Goal: Information Seeking & Learning: Learn about a topic

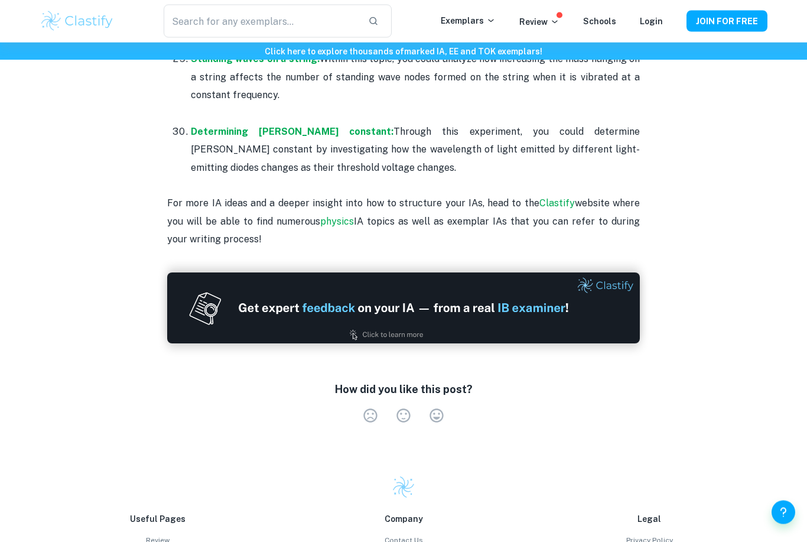
scroll to position [2653, 0]
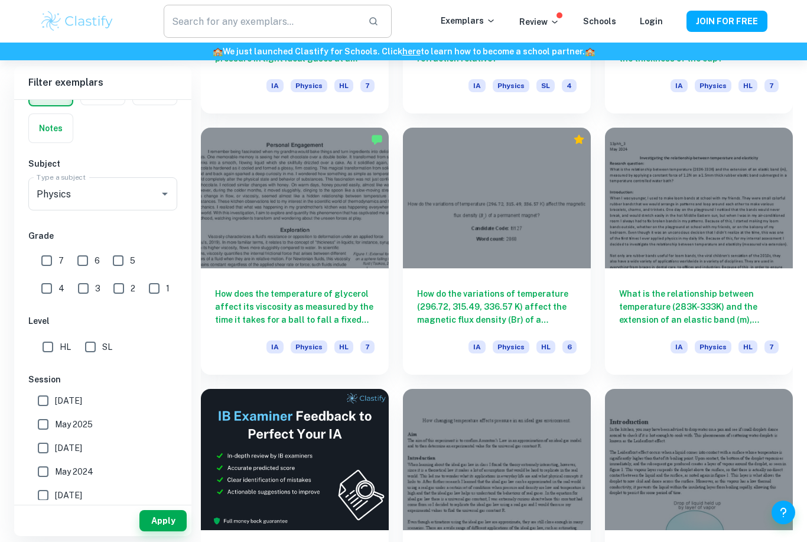
scroll to position [1591, 0]
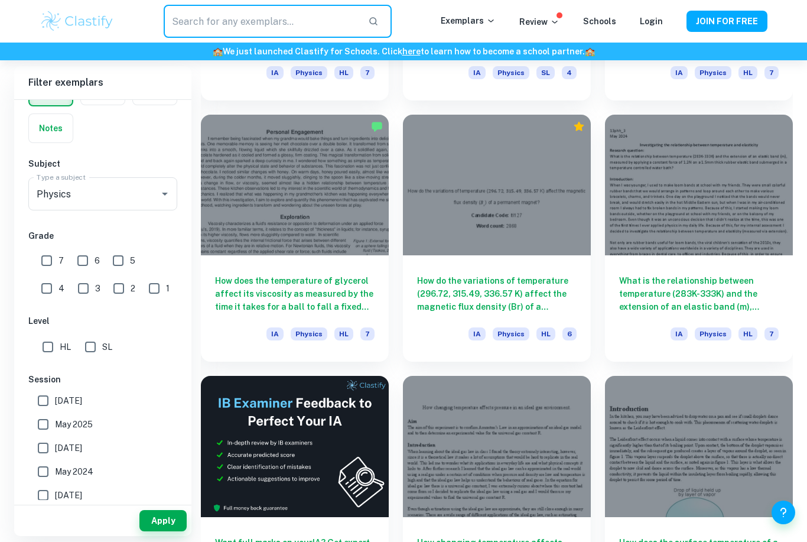
click at [236, 21] on input "text" at bounding box center [261, 21] width 195 height 33
type input "Heat transfer"
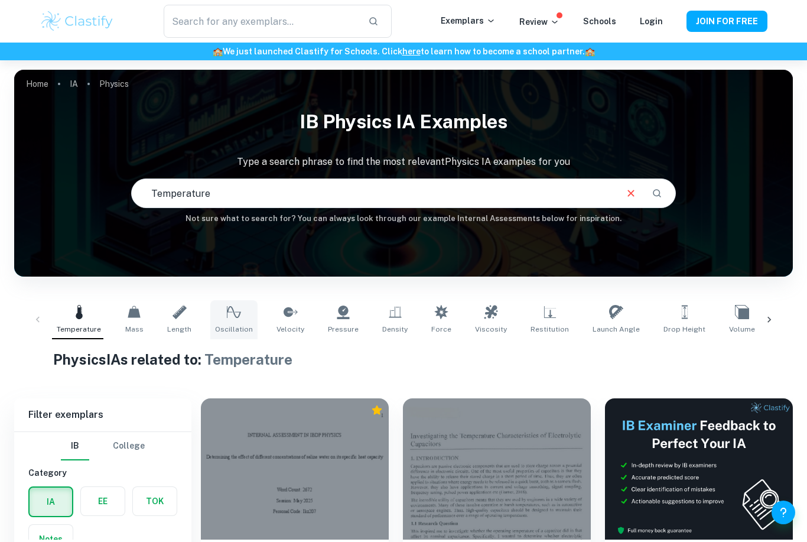
click at [236, 323] on link "Oscillation" at bounding box center [233, 319] width 47 height 39
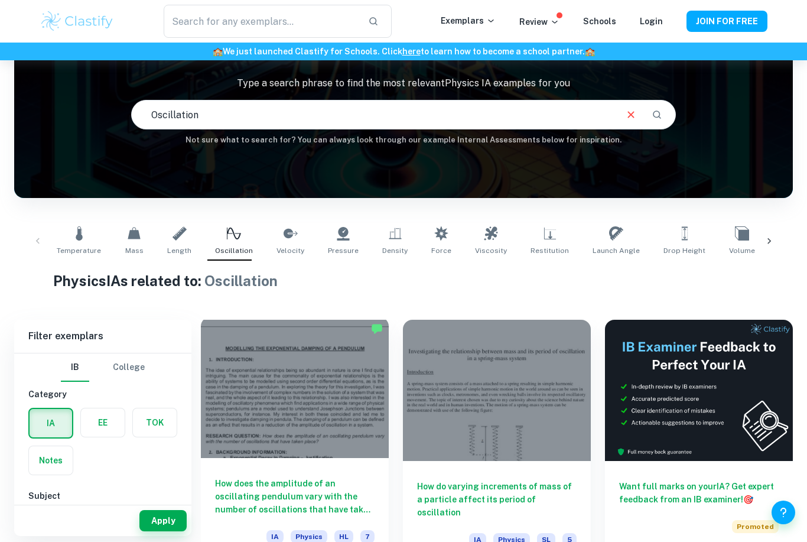
scroll to position [77, 0]
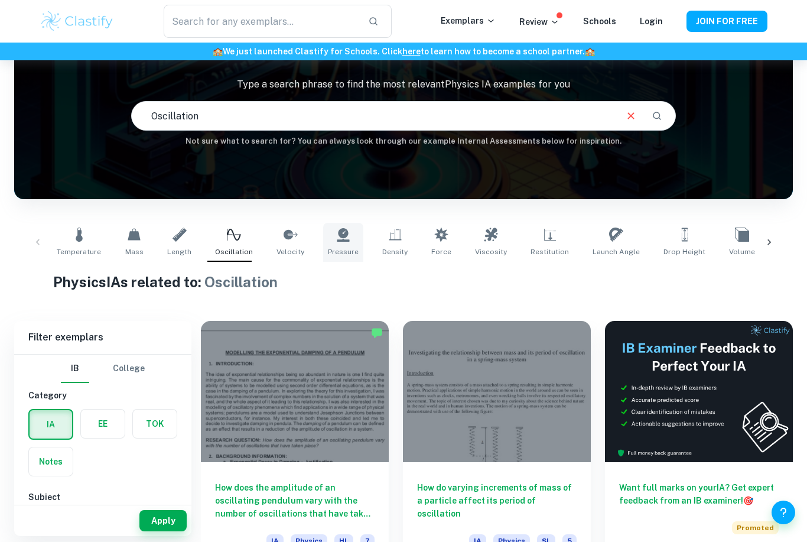
click at [341, 249] on span "Pressure" at bounding box center [343, 251] width 31 height 11
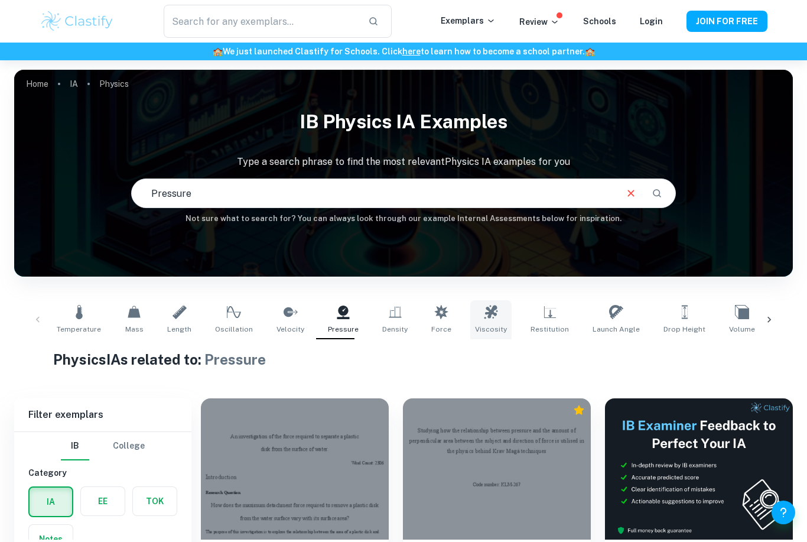
click at [489, 316] on link "Viscosity" at bounding box center [490, 319] width 41 height 39
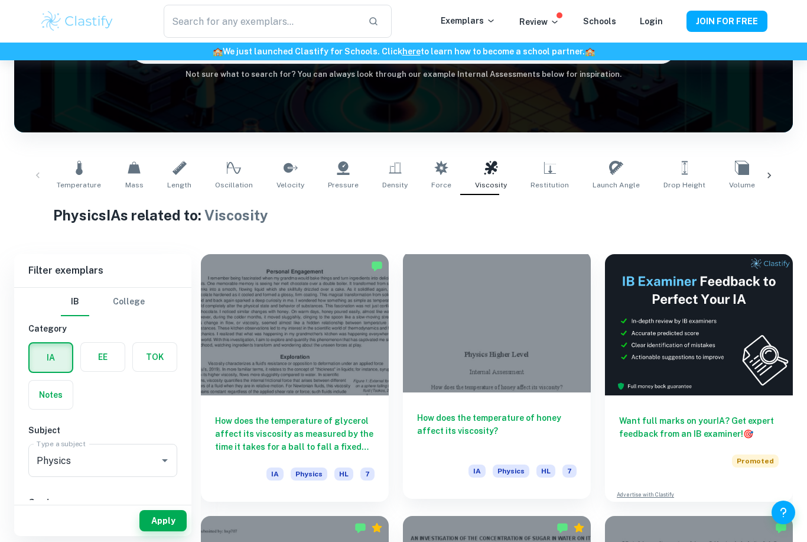
scroll to position [145, 0]
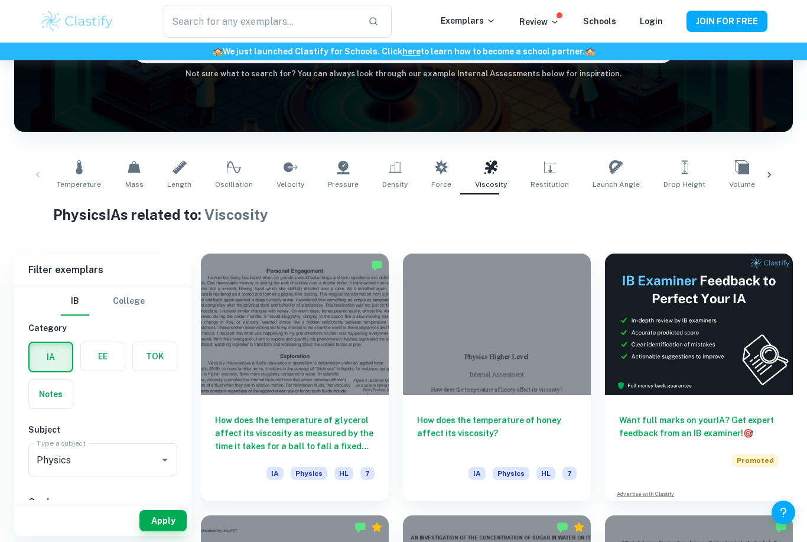
click at [769, 178] on icon at bounding box center [769, 175] width 12 height 12
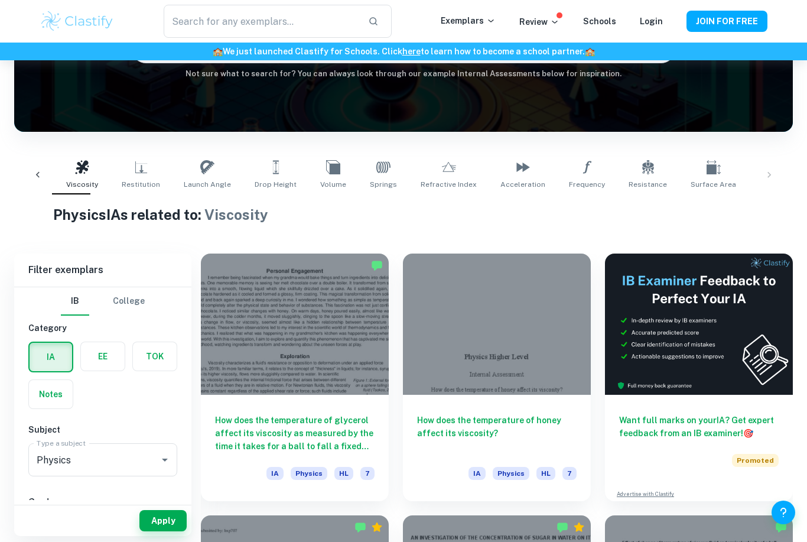
click at [775, 174] on div "Temperature Mass Length Oscillation Velocity Pressure Density Force Viscosity R…" at bounding box center [404, 174] width 760 height 39
click at [773, 174] on div "Temperature Mass Length Oscillation Velocity Pressure Density Force Viscosity R…" at bounding box center [404, 174] width 760 height 39
click at [766, 173] on div "Temperature Mass Length Oscillation Velocity Pressure Density Force Viscosity R…" at bounding box center [404, 174] width 760 height 39
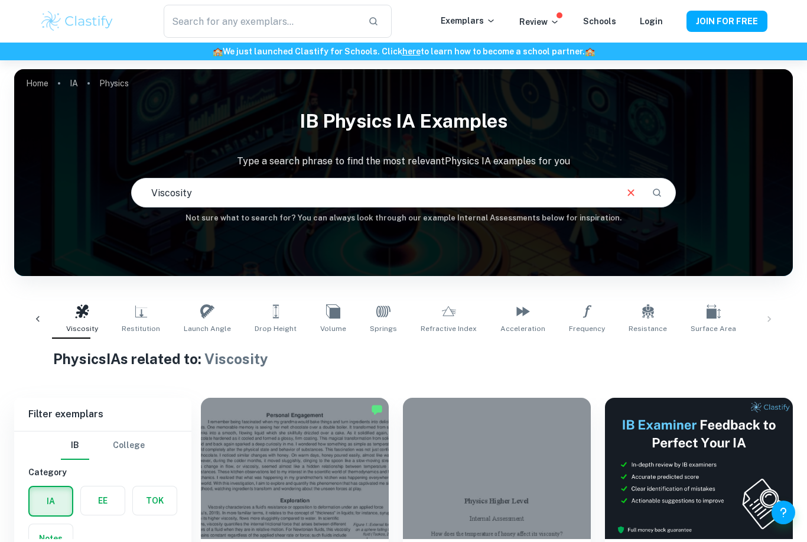
scroll to position [0, 0]
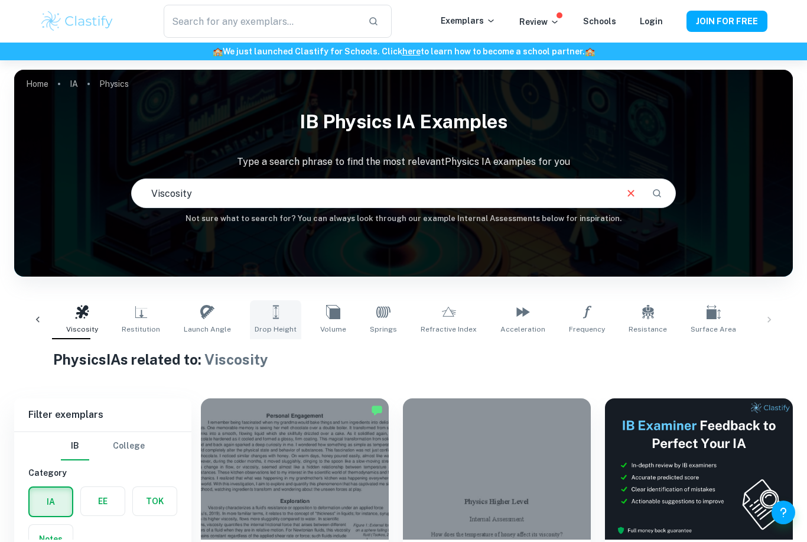
click at [266, 305] on link "Drop Height" at bounding box center [275, 319] width 51 height 39
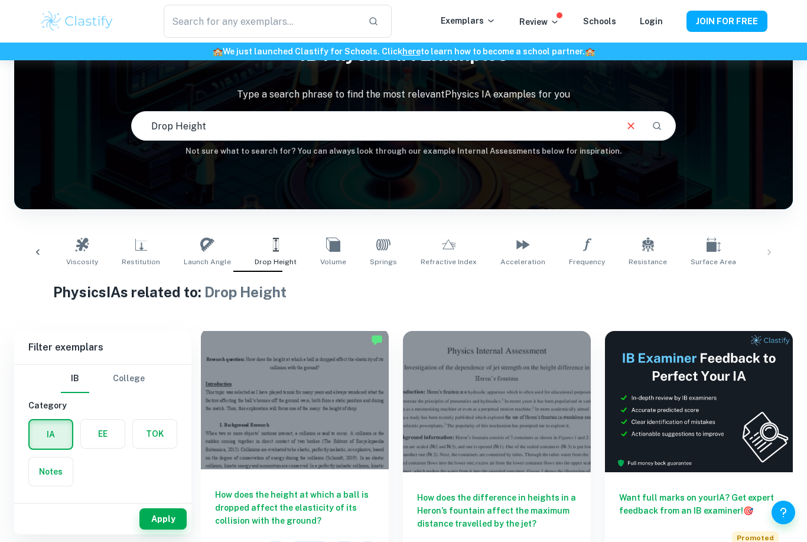
scroll to position [61, 0]
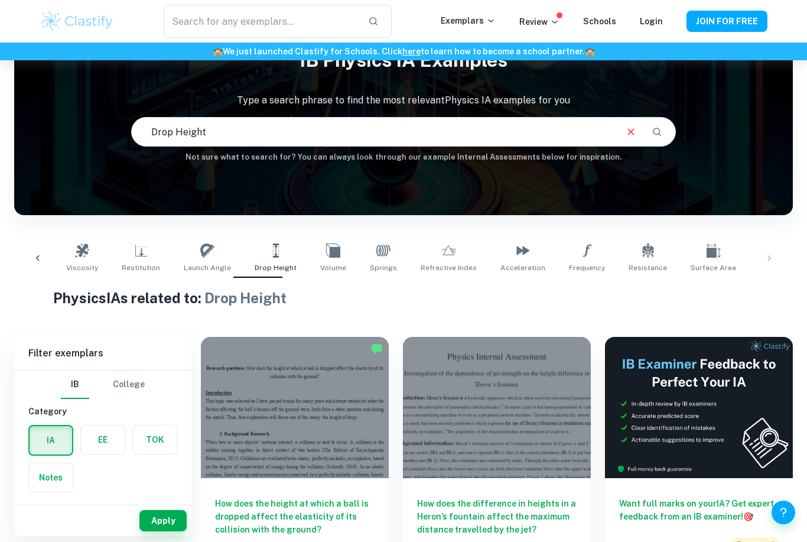
click at [35, 258] on icon at bounding box center [38, 258] width 12 height 12
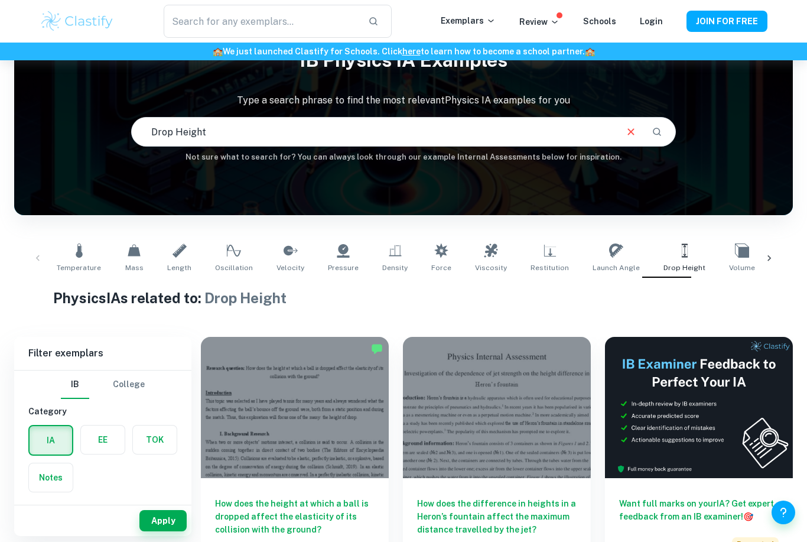
click at [35, 258] on div "Temperature Mass Length Oscillation Velocity Pressure Density Force Viscosity R…" at bounding box center [404, 258] width 760 height 39
click at [130, 263] on span "Mass" at bounding box center [134, 267] width 18 height 11
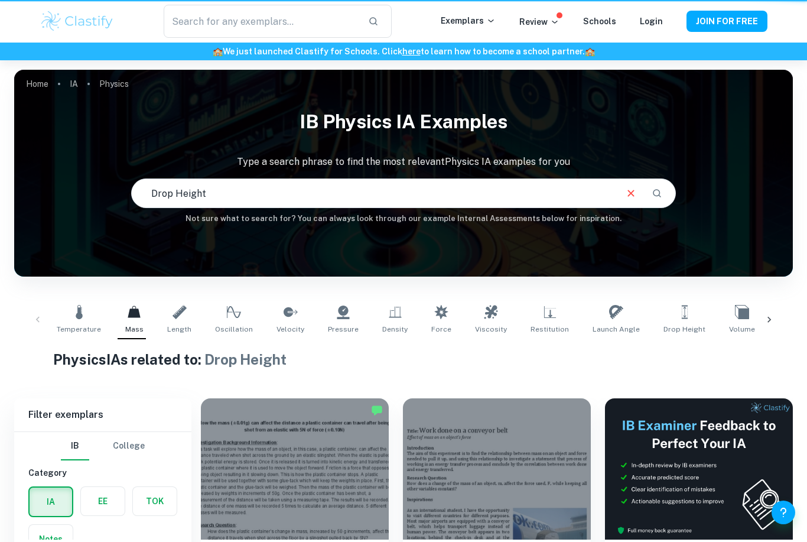
scroll to position [60, 0]
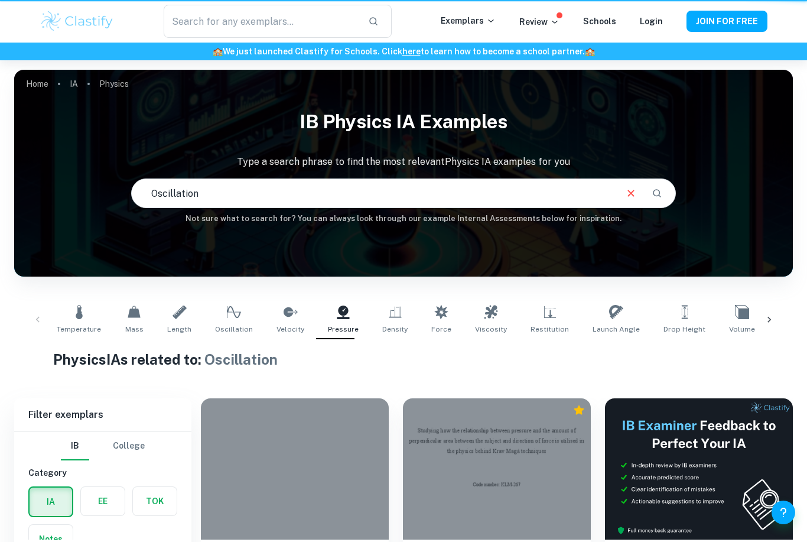
scroll to position [60, 0]
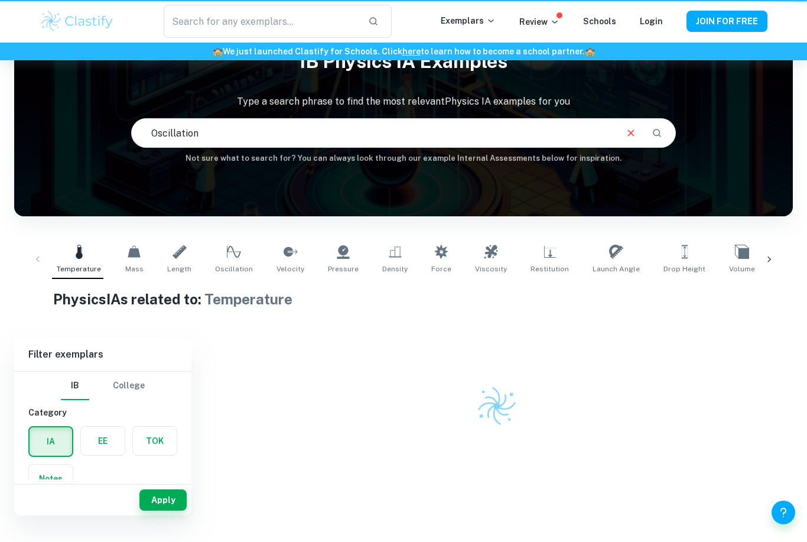
type input "Temperature"
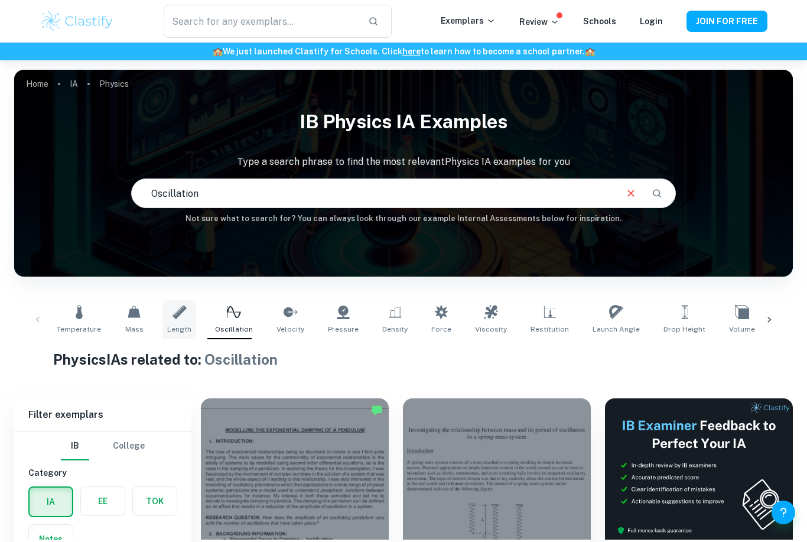
click at [179, 302] on link "Length" at bounding box center [179, 319] width 34 height 39
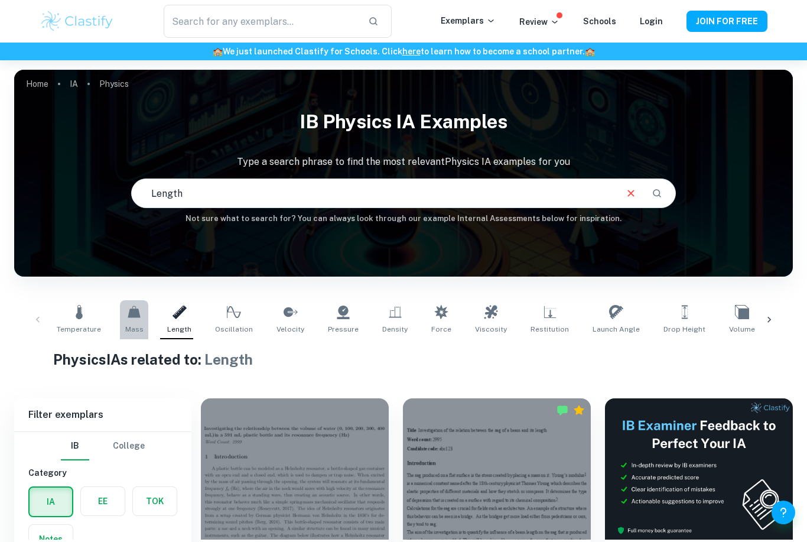
click at [122, 320] on link "Mass" at bounding box center [134, 319] width 28 height 39
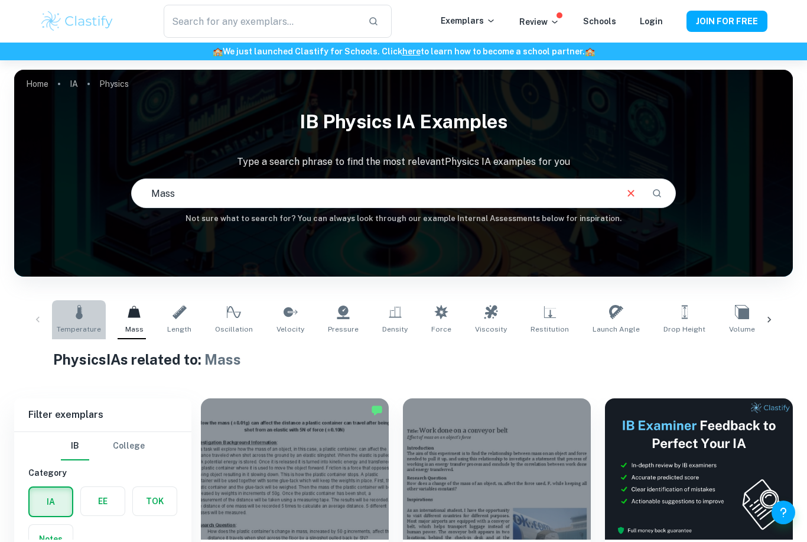
click at [76, 334] on span "Temperature" at bounding box center [79, 329] width 44 height 11
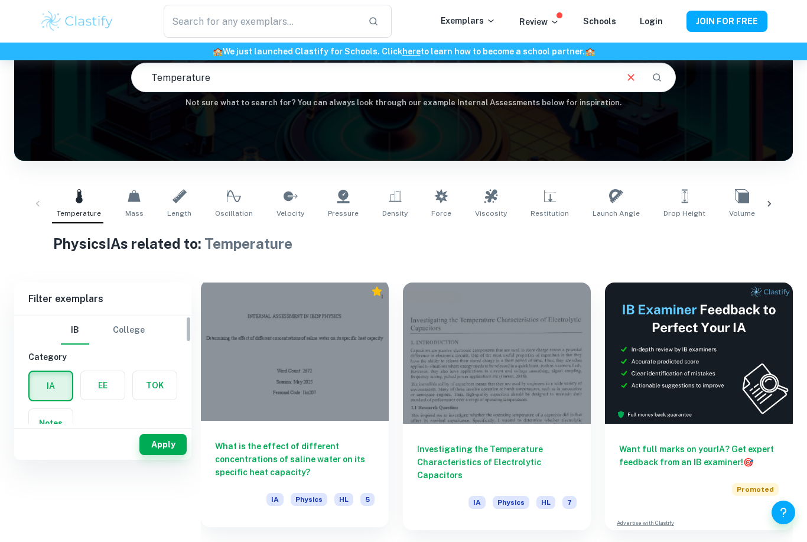
scroll to position [177, 0]
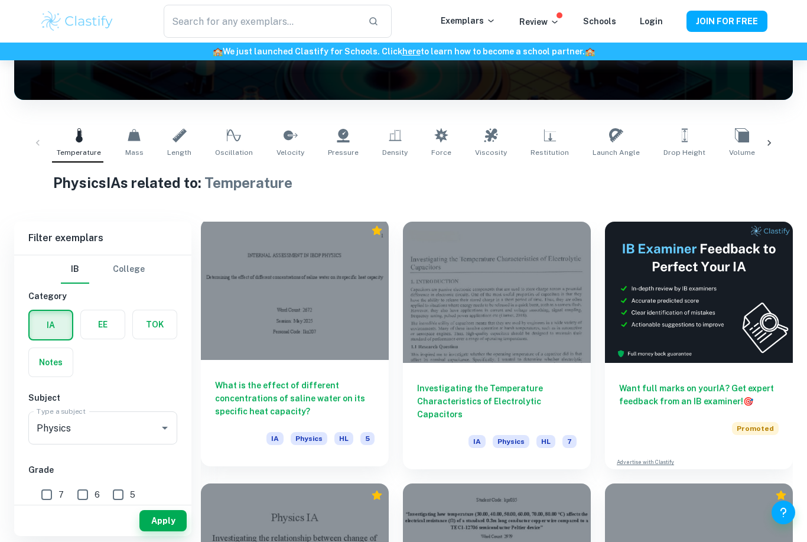
click at [312, 300] on div at bounding box center [295, 289] width 188 height 141
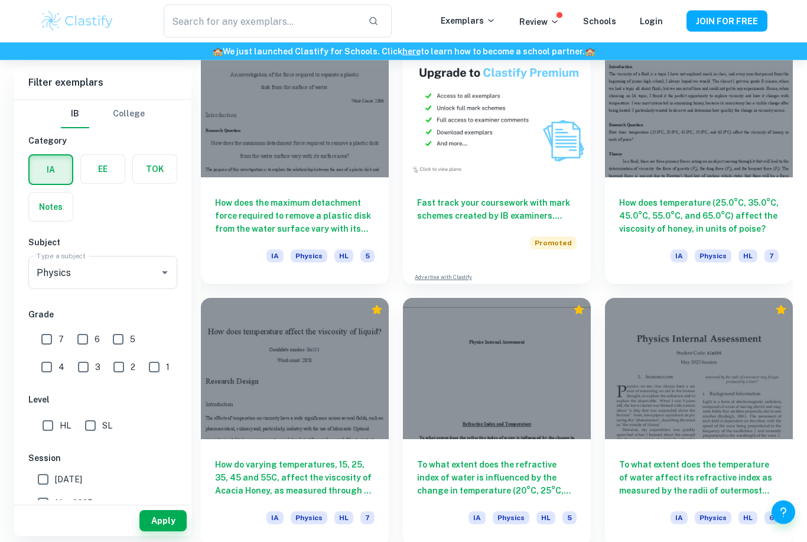
scroll to position [2192, 0]
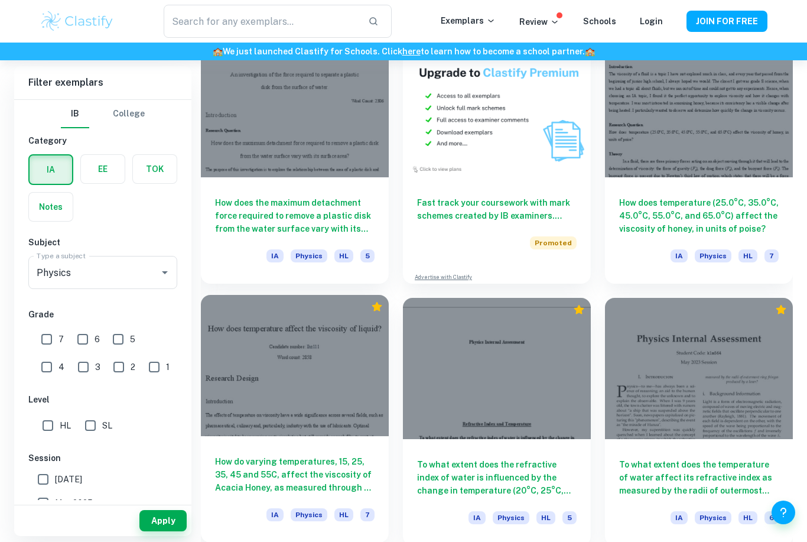
click at [342, 368] on div at bounding box center [295, 365] width 188 height 141
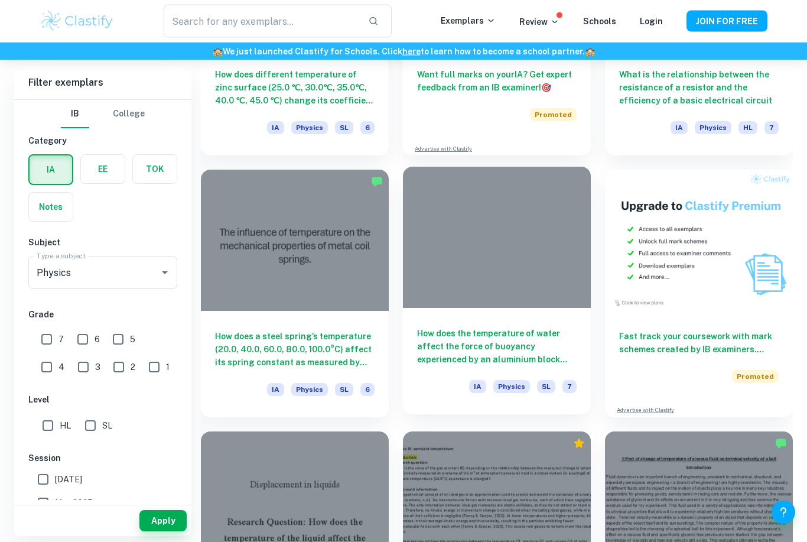
scroll to position [3365, 0]
click at [553, 281] on div at bounding box center [497, 237] width 188 height 141
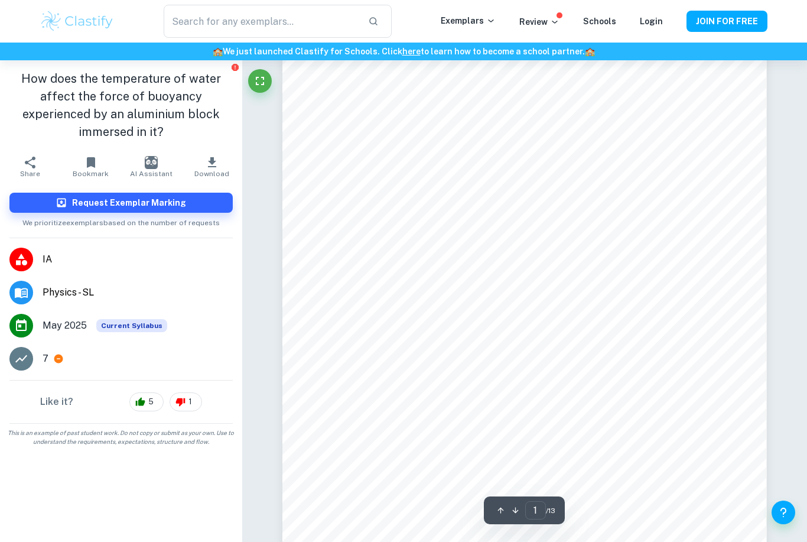
scroll to position [60, 0]
